Goal: Task Accomplishment & Management: Manage account settings

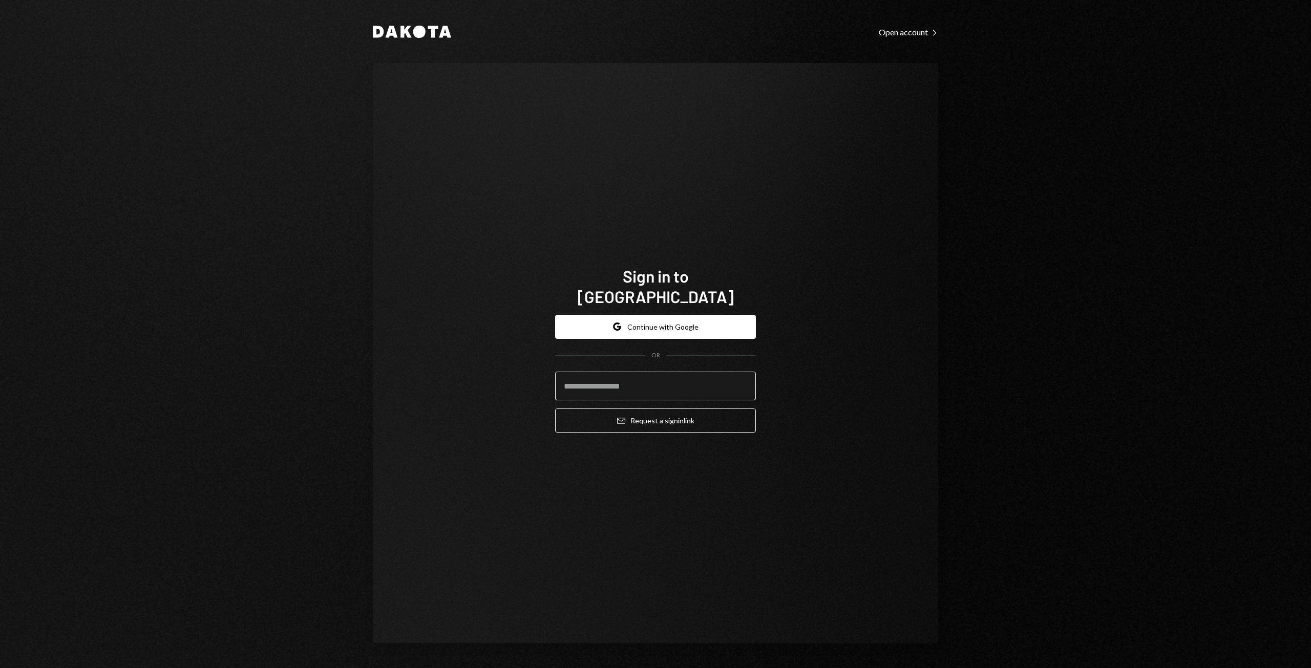
click at [612, 372] on input "email" at bounding box center [655, 386] width 201 height 29
type input "**********"
click at [654, 409] on button "Email Request a sign in link" at bounding box center [655, 421] width 201 height 24
click at [646, 411] on button "Email Request a sign in link" at bounding box center [655, 421] width 201 height 24
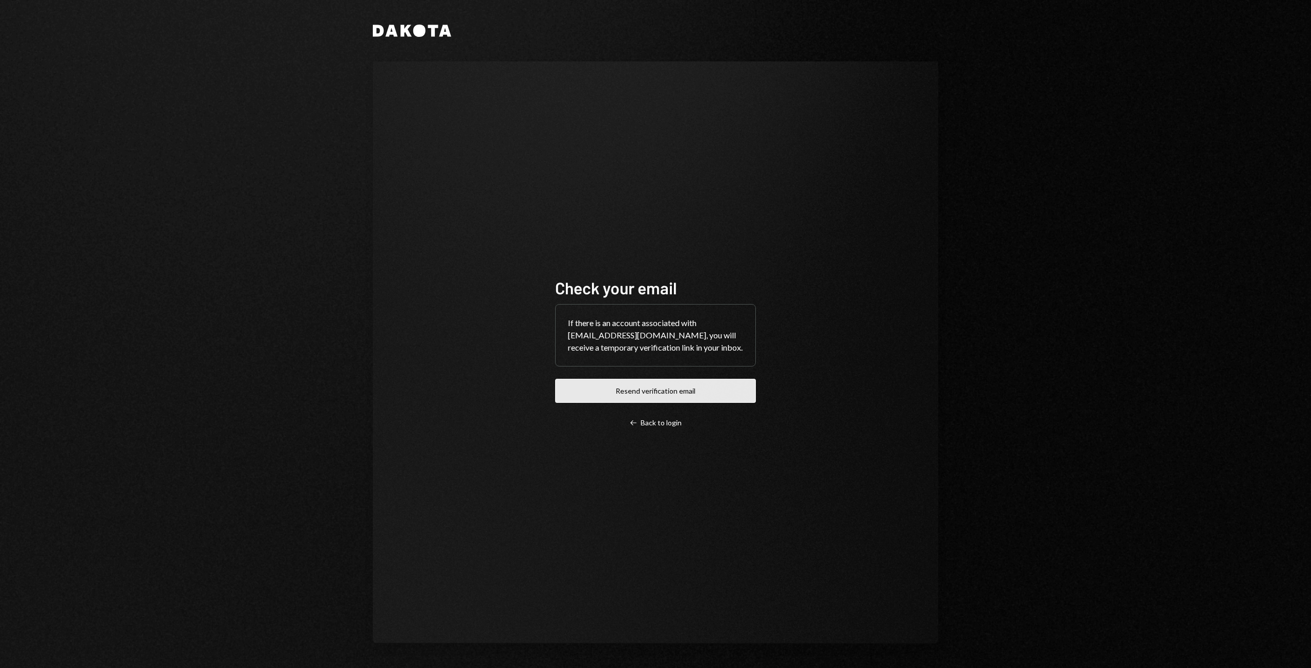
click at [666, 400] on button "Resend verification email" at bounding box center [655, 391] width 201 height 24
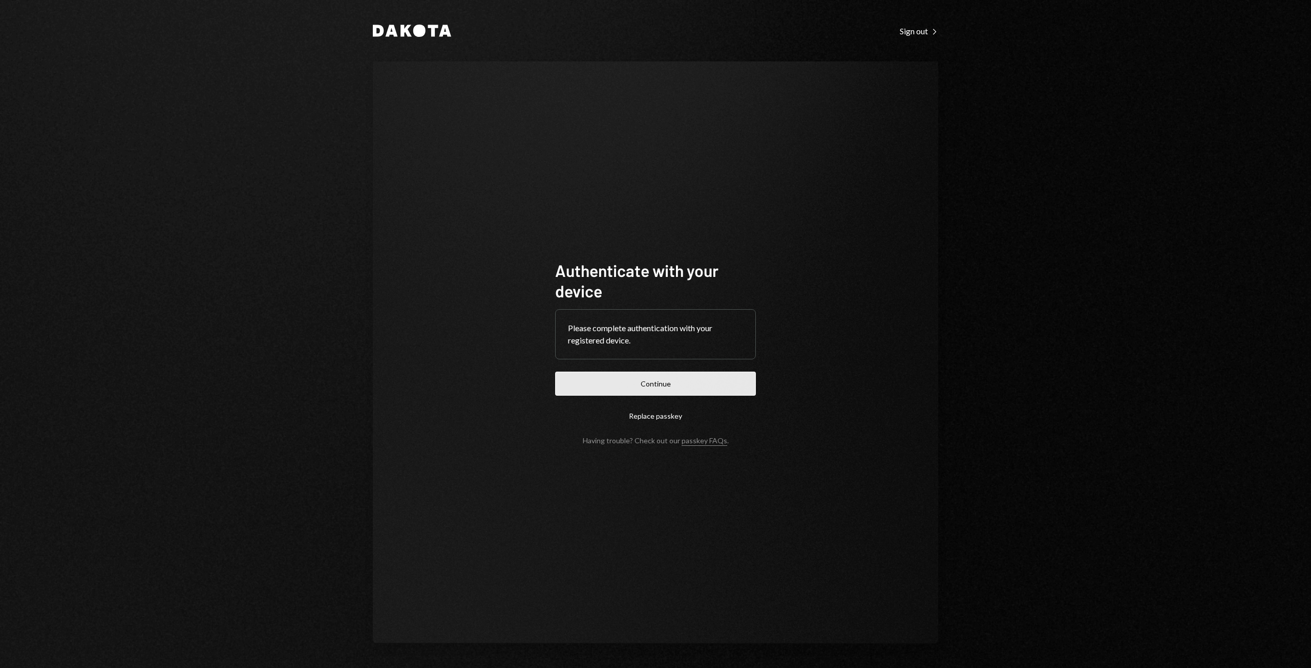
click at [640, 381] on button "Continue" at bounding box center [655, 384] width 201 height 24
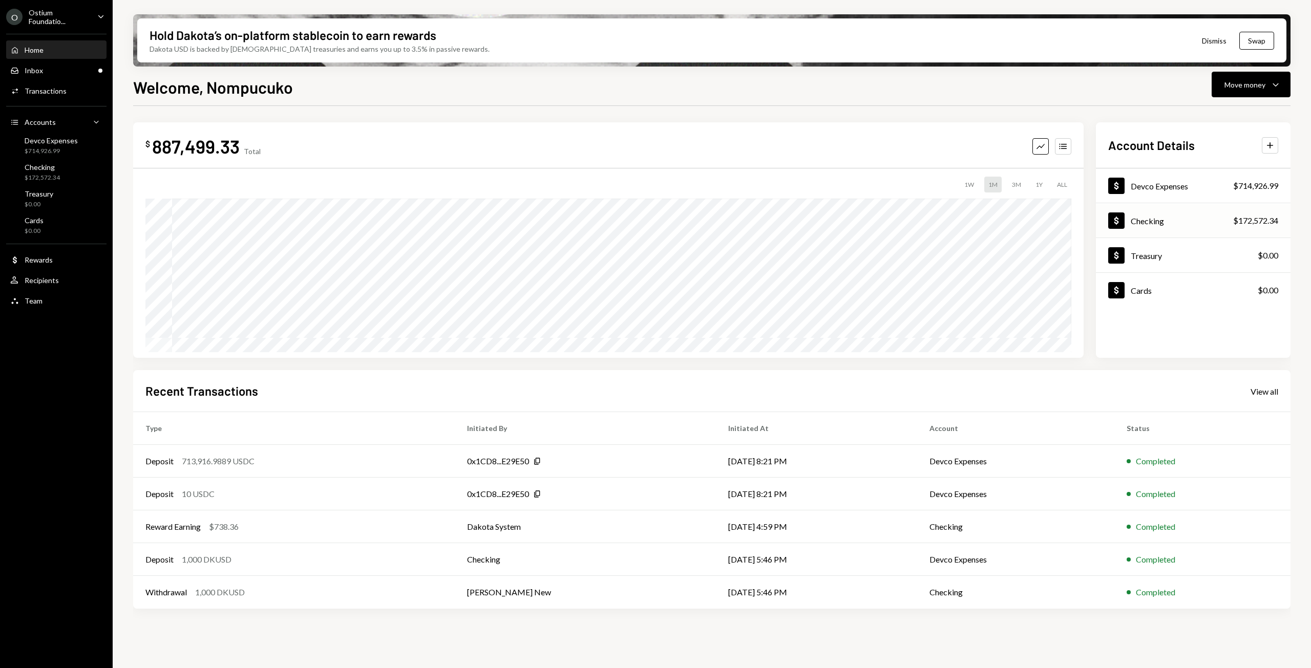
click at [1153, 225] on div "Checking" at bounding box center [1146, 221] width 33 height 10
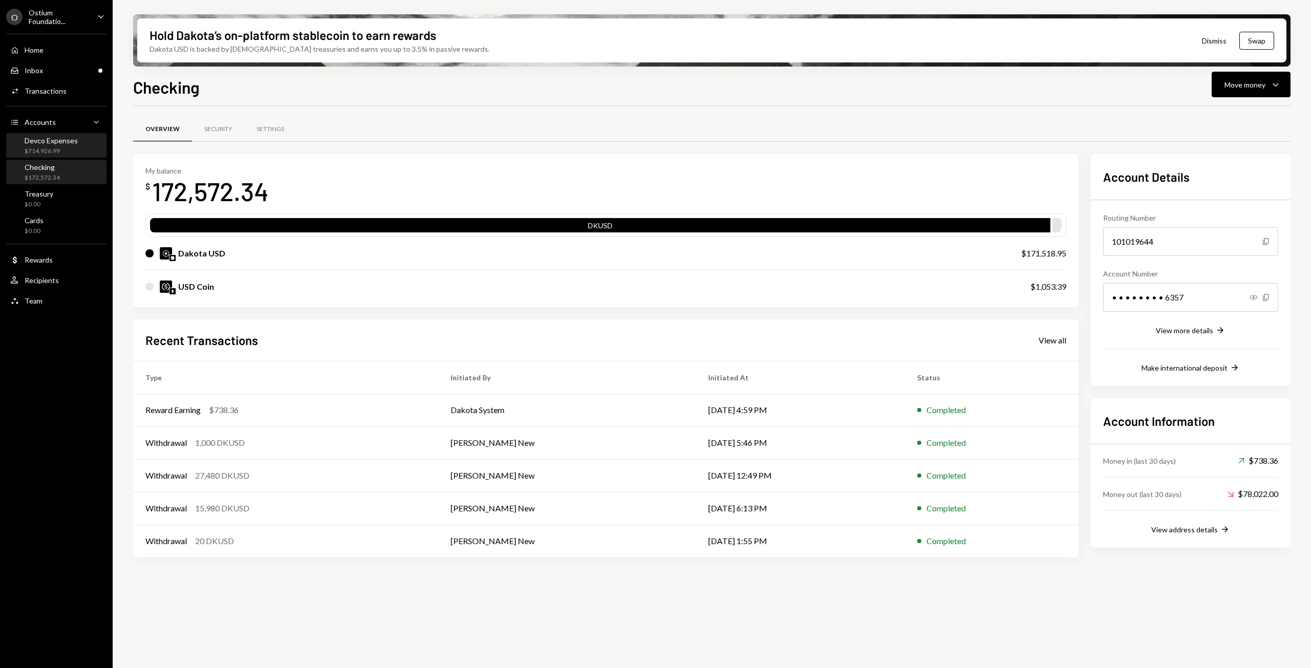
click at [49, 145] on div "Devco Expenses $714,926.99" at bounding box center [51, 145] width 53 height 19
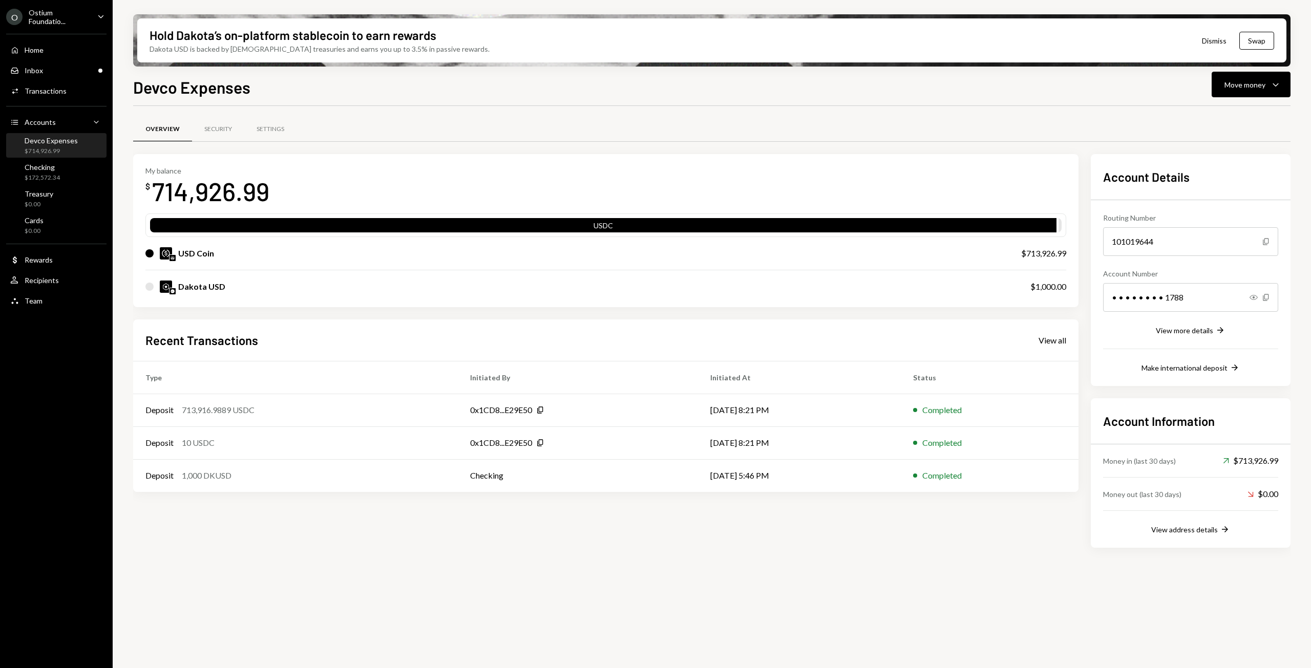
click at [226, 255] on div "USD Coin" at bounding box center [572, 253] width 855 height 12
click at [1039, 254] on div "$713,926.99" at bounding box center [1043, 253] width 45 height 12
click at [1254, 296] on icon "Show" at bounding box center [1253, 297] width 8 height 8
click at [42, 68] on div "Inbox" at bounding box center [34, 70] width 18 height 9
